Goal: Navigation & Orientation: Find specific page/section

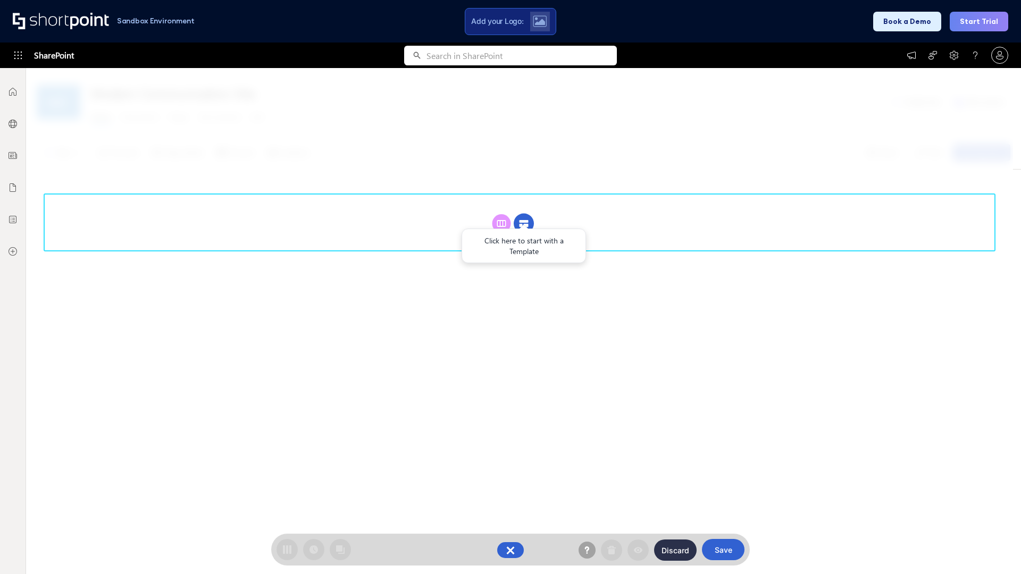
click at [524, 223] on circle at bounding box center [524, 224] width 20 height 20
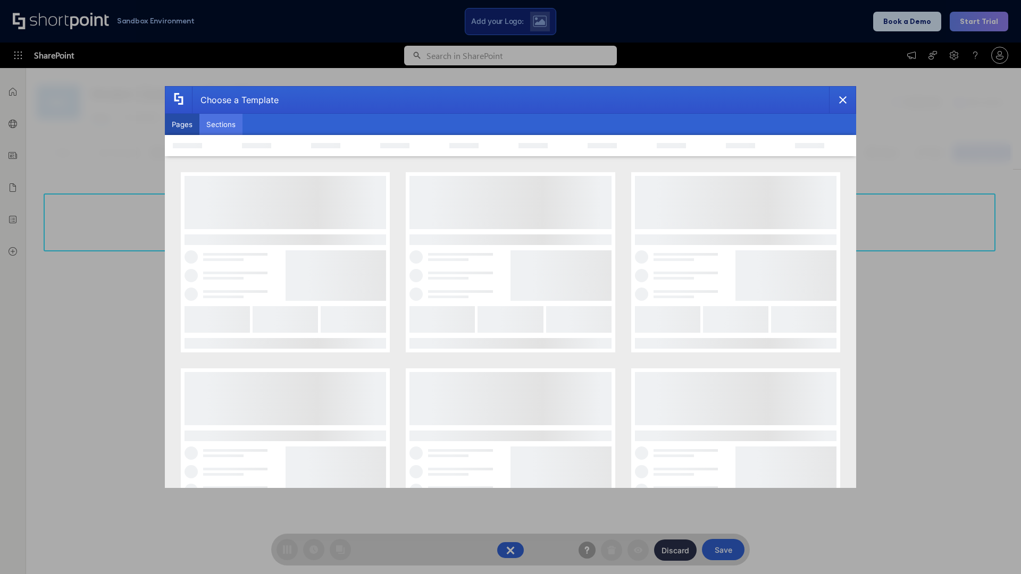
click at [221, 124] on button "Sections" at bounding box center [220, 124] width 43 height 21
type input "Team Dashboard 1"
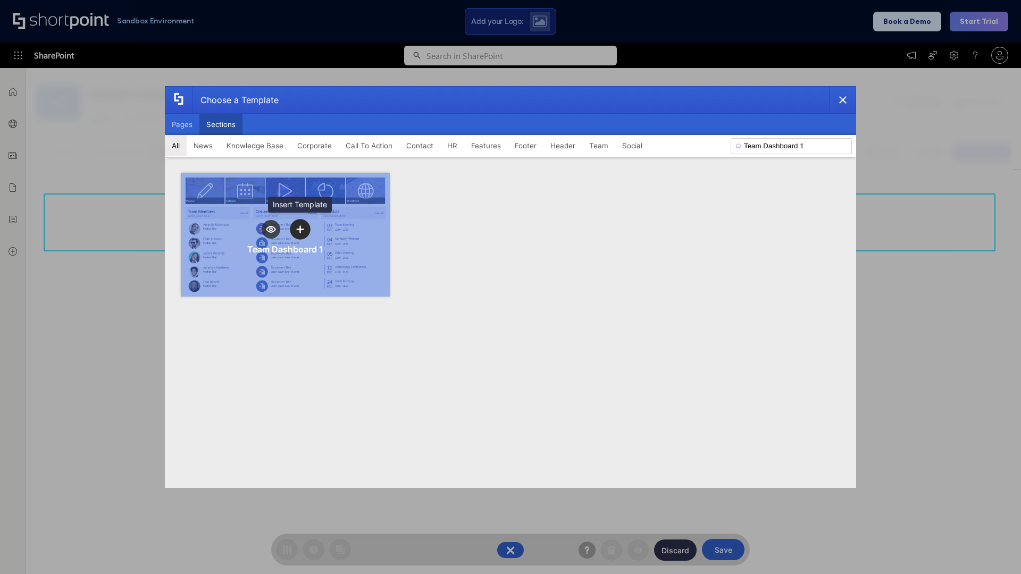
click at [300, 229] on icon "template selector" at bounding box center [299, 229] width 7 height 7
